Goal: Transaction & Acquisition: Purchase product/service

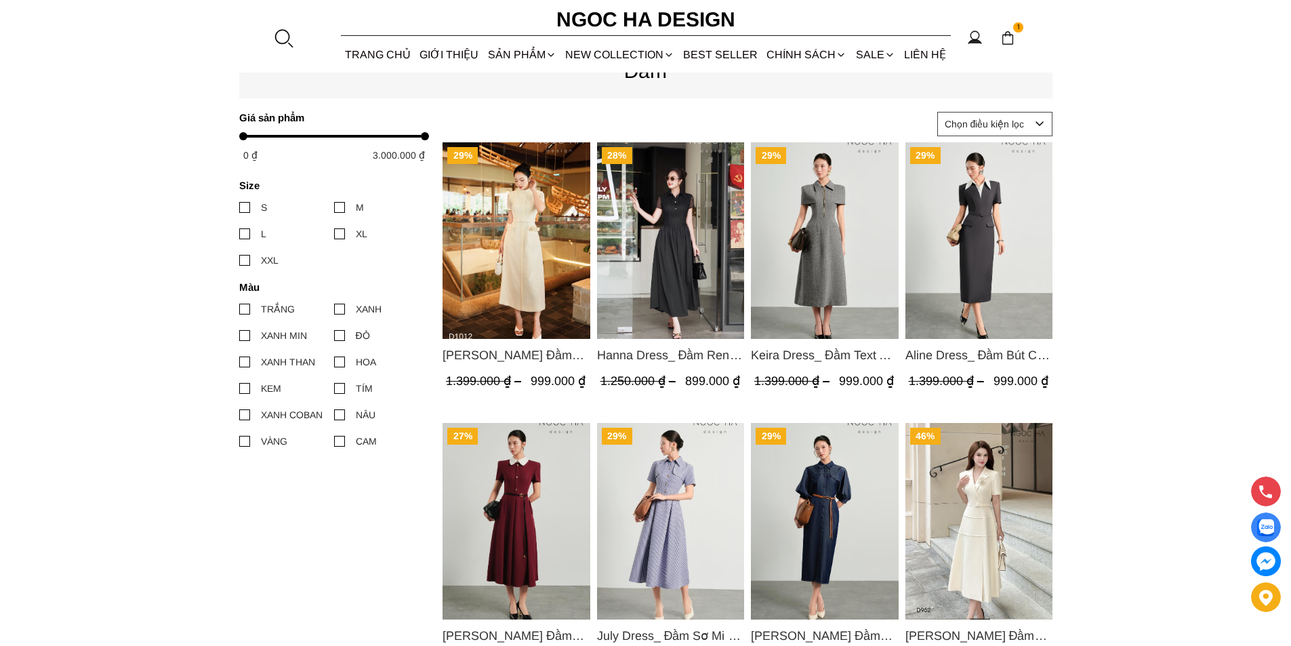
click at [518, 235] on img "Product image - Catherine Dress_ Đầm Ren Đính Hoa Túi Màu Kem D1012" at bounding box center [517, 240] width 148 height 197
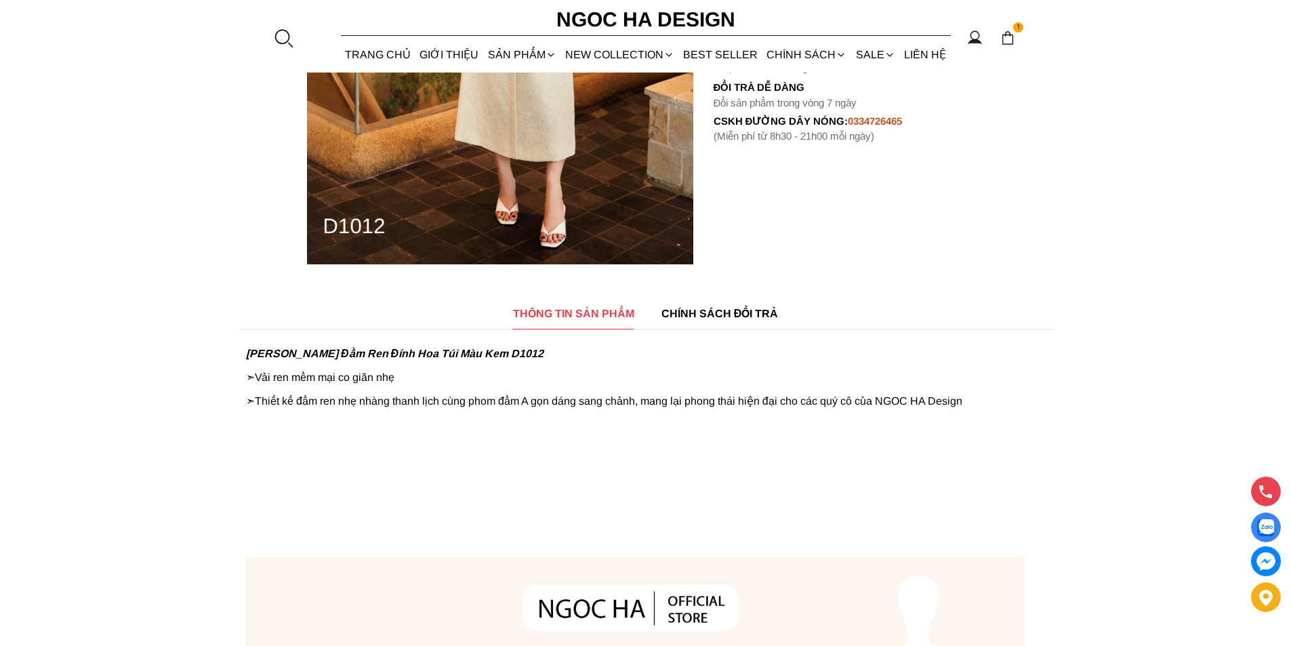
scroll to position [813, 0]
